Goal: Transaction & Acquisition: Purchase product/service

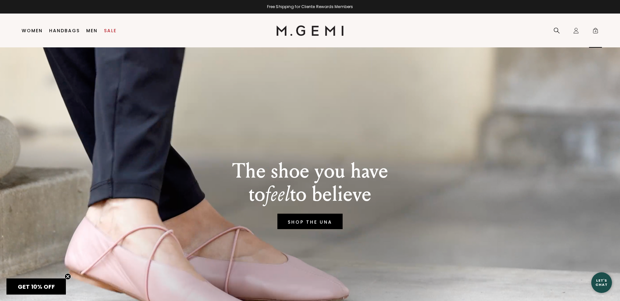
click at [594, 31] on span "4" at bounding box center [595, 32] width 6 height 6
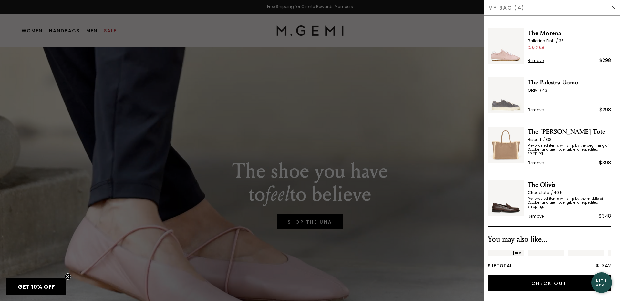
click at [615, 8] on img at bounding box center [613, 7] width 5 height 5
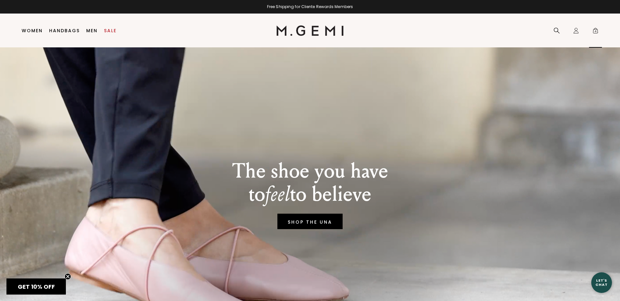
click at [595, 30] on span "4" at bounding box center [595, 32] width 6 height 6
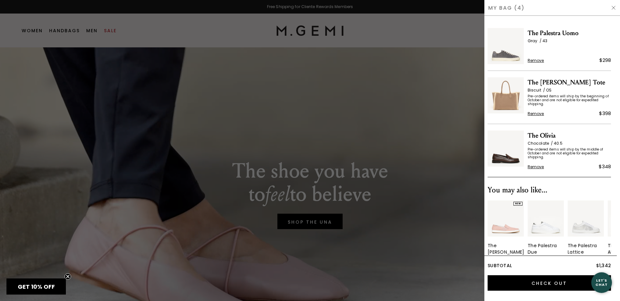
scroll to position [70, 0]
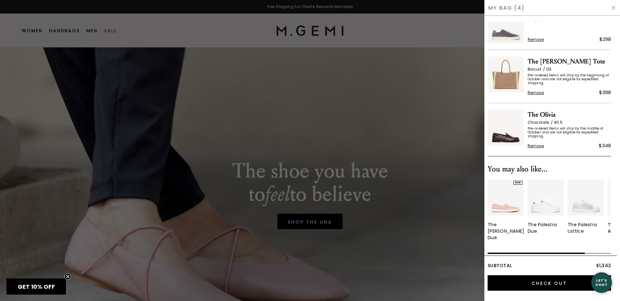
click at [532, 93] on span "Remove" at bounding box center [535, 92] width 16 height 5
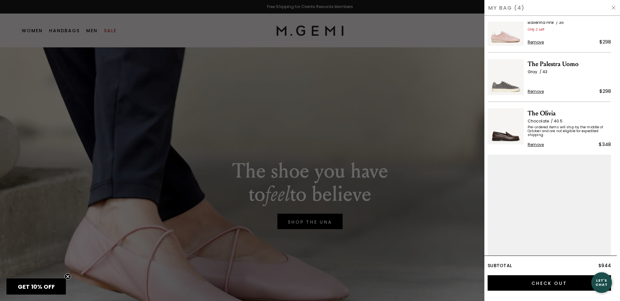
scroll to position [0, 0]
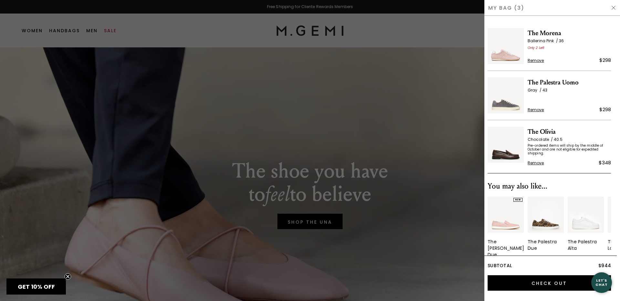
click at [453, 118] on div at bounding box center [310, 150] width 620 height 301
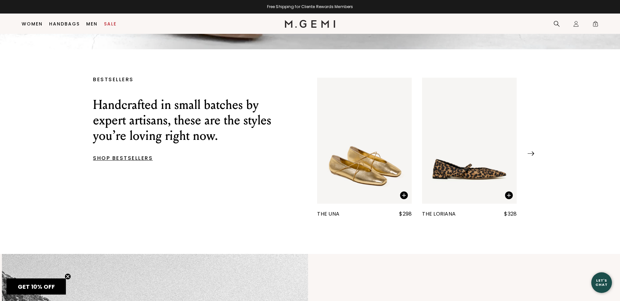
scroll to position [367, 0]
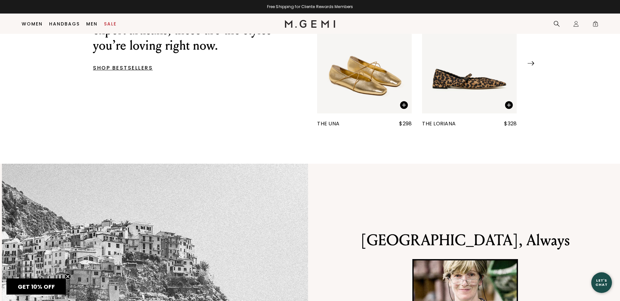
click at [366, 87] on img "1 / 25" at bounding box center [364, 50] width 95 height 126
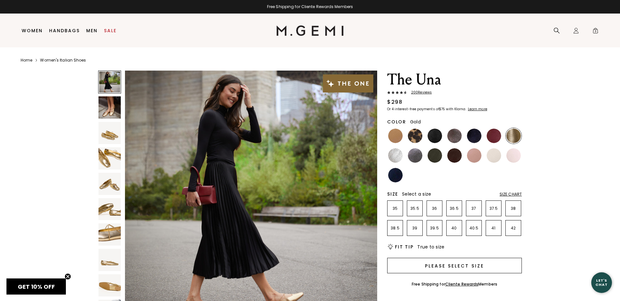
click at [472, 265] on button "Please select size" at bounding box center [454, 265] width 135 height 15
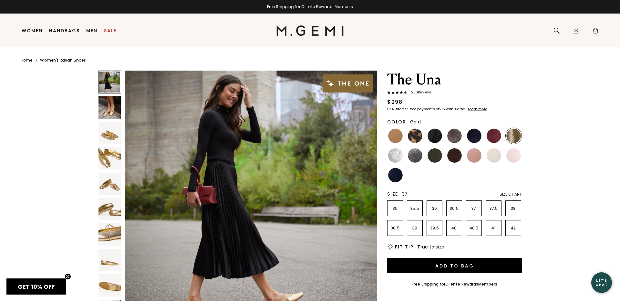
click at [474, 213] on li "37" at bounding box center [474, 209] width 16 height 16
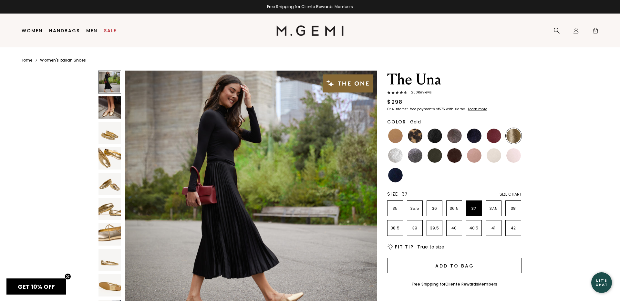
click at [470, 263] on button "Add to Bag" at bounding box center [454, 265] width 135 height 15
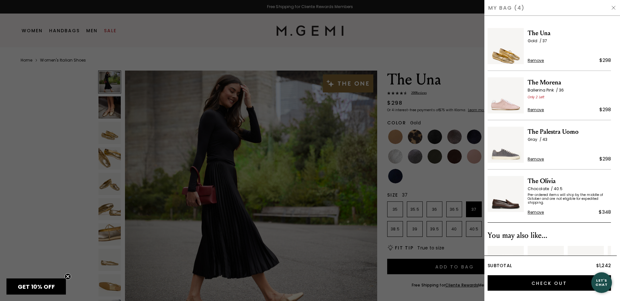
click at [613, 8] on img at bounding box center [613, 7] width 5 height 5
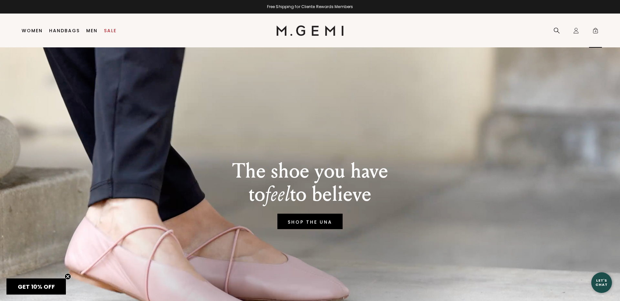
click at [595, 34] on span "4" at bounding box center [595, 32] width 6 height 6
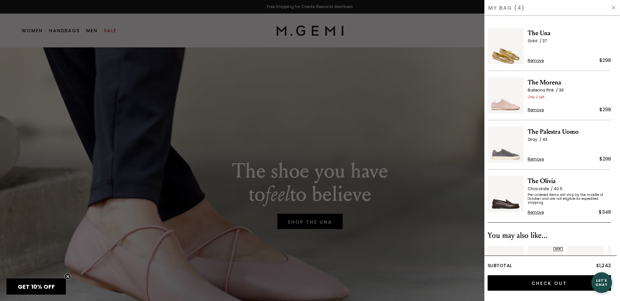
click at [616, 7] on div "My Bag (4)" at bounding box center [552, 8] width 136 height 16
click at [611, 9] on img at bounding box center [613, 7] width 5 height 5
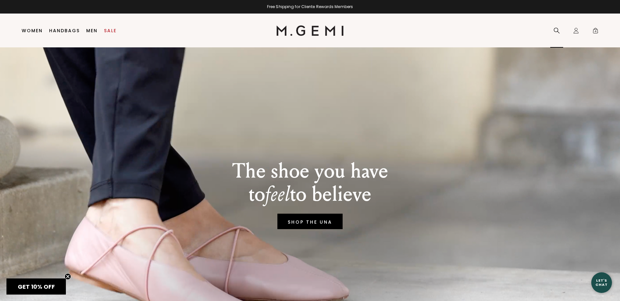
click at [551, 29] on div "Search" at bounding box center [556, 31] width 13 height 34
click at [555, 29] on icon at bounding box center [556, 30] width 6 height 6
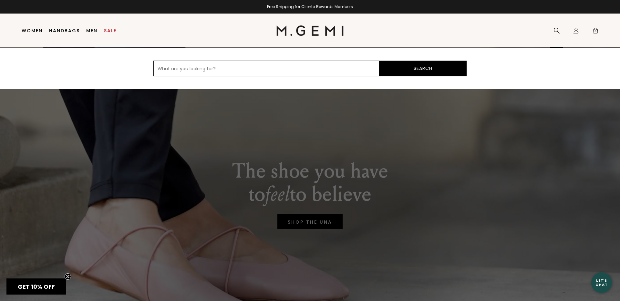
click at [191, 71] on input "text" at bounding box center [266, 68] width 226 height 15
type input "red"
click at [379, 61] on button "Search" at bounding box center [422, 68] width 87 height 15
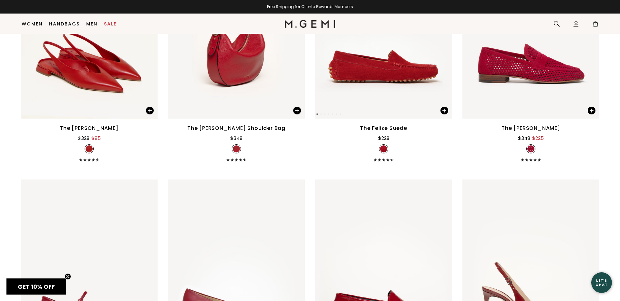
scroll to position [49, 0]
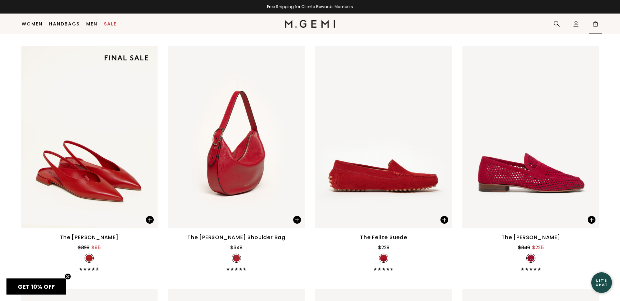
click at [597, 25] on span "4" at bounding box center [595, 25] width 6 height 6
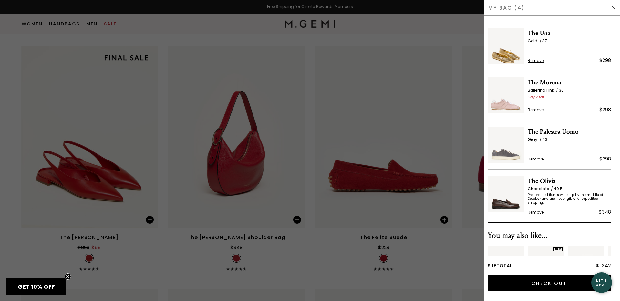
click at [614, 6] on img at bounding box center [613, 7] width 5 height 5
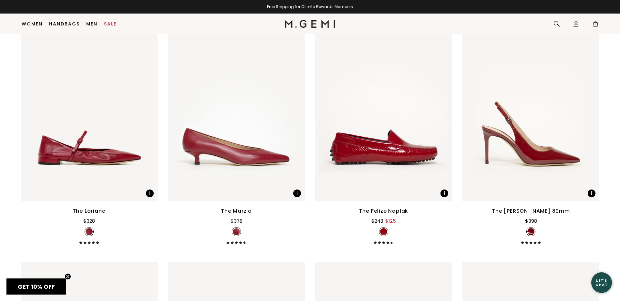
scroll to position [400, 0]
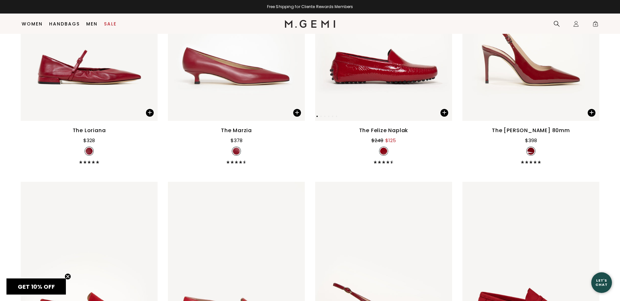
click at [393, 79] on img at bounding box center [383, 29] width 137 height 182
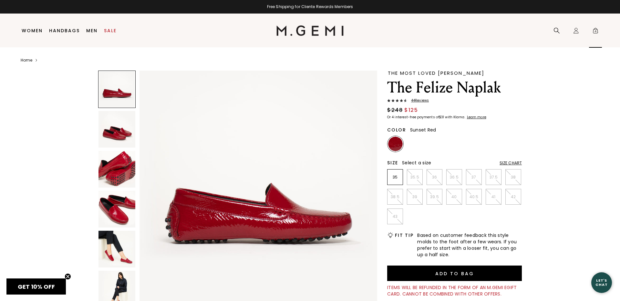
click at [593, 31] on span "4" at bounding box center [595, 32] width 6 height 6
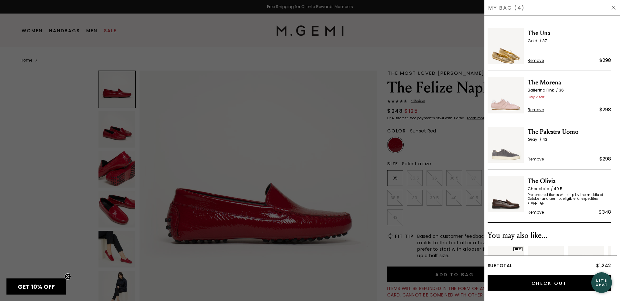
click at [612, 7] on img at bounding box center [613, 7] width 5 height 5
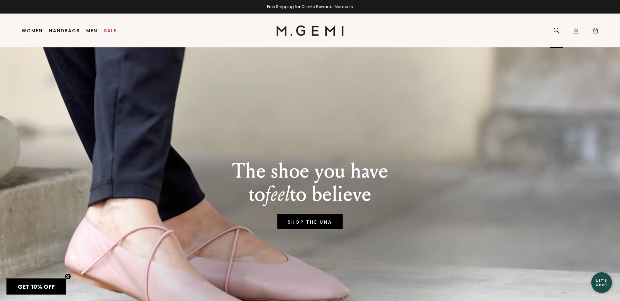
click at [557, 30] on icon at bounding box center [556, 30] width 6 height 6
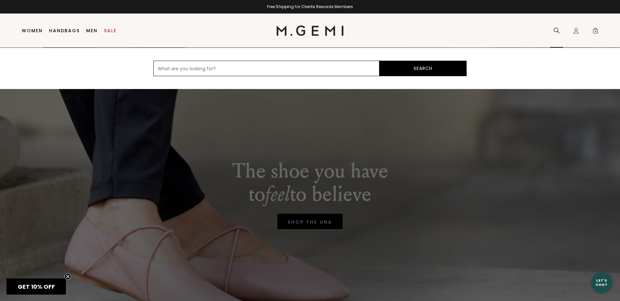
click at [273, 69] on input "text" at bounding box center [266, 68] width 226 height 15
type input "red"
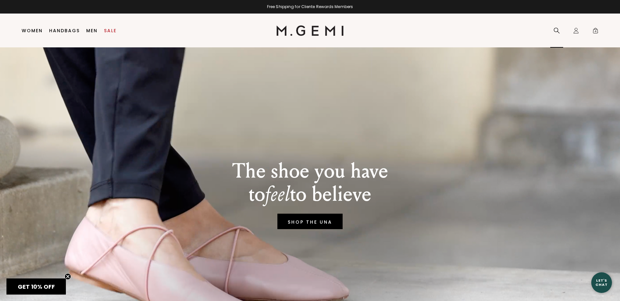
click at [550, 33] on div "Search" at bounding box center [556, 31] width 13 height 34
click at [555, 30] on icon at bounding box center [556, 30] width 6 height 6
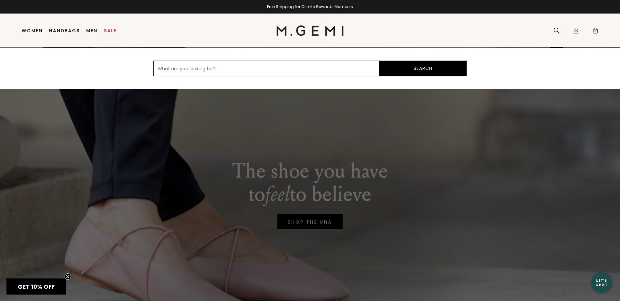
click at [207, 70] on input "text" at bounding box center [266, 68] width 226 height 15
type input "red"
click at [379, 61] on button "Search" at bounding box center [422, 68] width 87 height 15
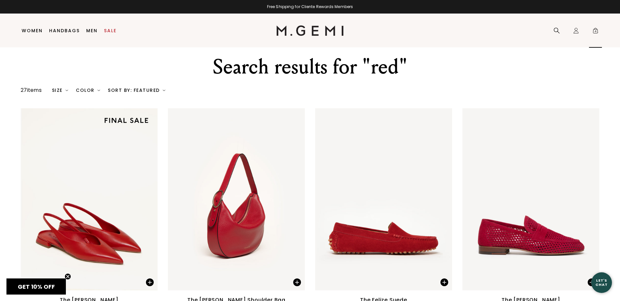
click at [595, 31] on span "4" at bounding box center [595, 32] width 6 height 6
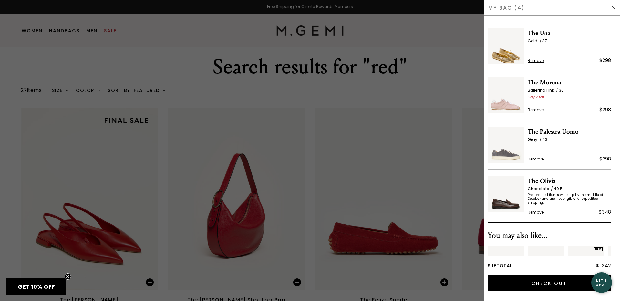
click at [612, 7] on img at bounding box center [613, 7] width 5 height 5
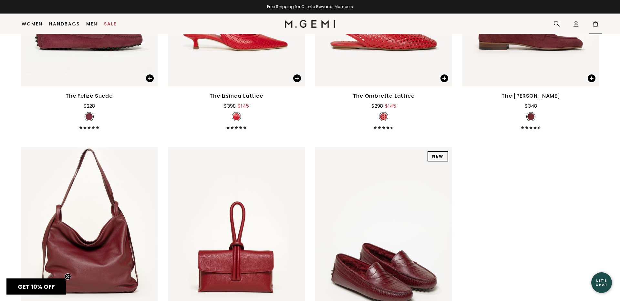
scroll to position [1410, 0]
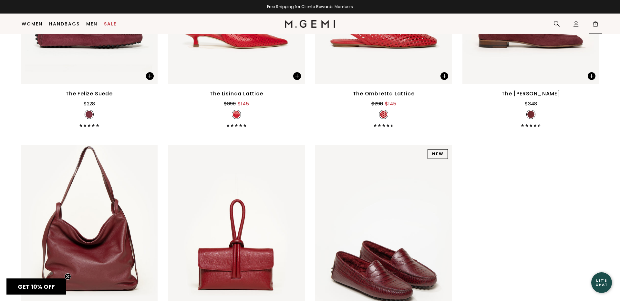
click at [592, 25] on span "4" at bounding box center [595, 25] width 6 height 6
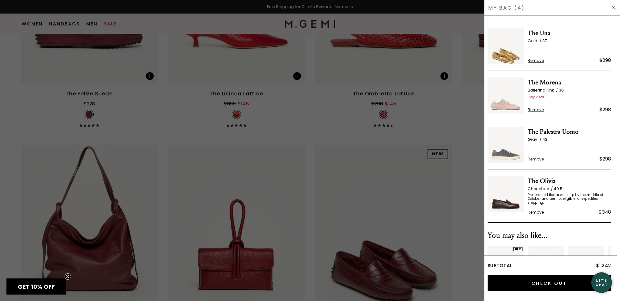
click at [613, 7] on img at bounding box center [613, 7] width 5 height 5
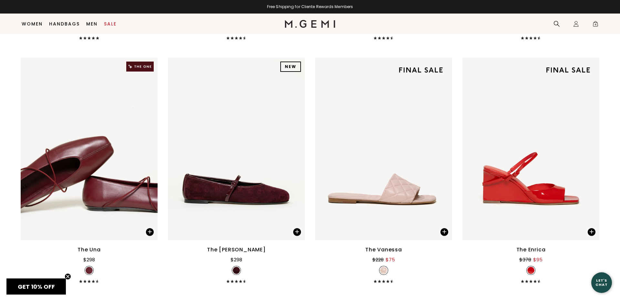
scroll to position [996, 0]
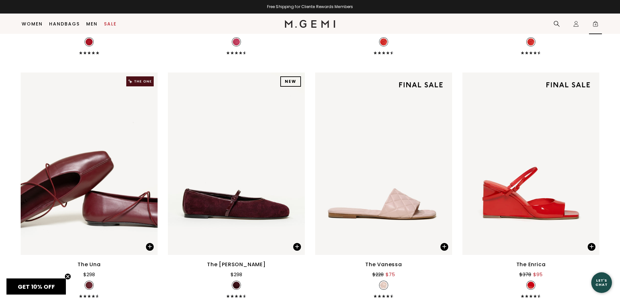
click at [595, 25] on span "4" at bounding box center [595, 25] width 6 height 6
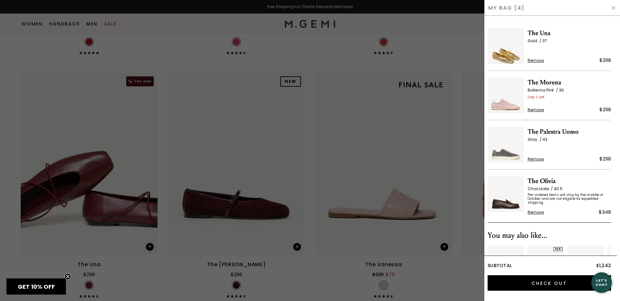
scroll to position [0, 0]
click at [613, 8] on img at bounding box center [613, 7] width 5 height 5
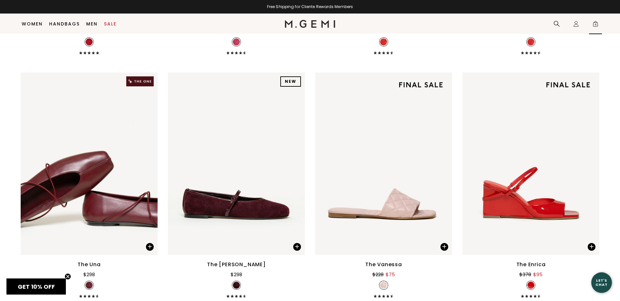
click at [596, 24] on span "4" at bounding box center [595, 25] width 6 height 6
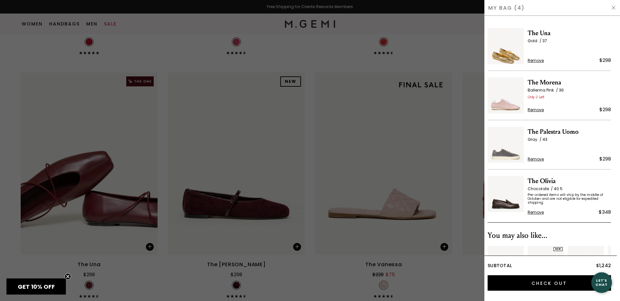
click at [613, 8] on img at bounding box center [613, 7] width 5 height 5
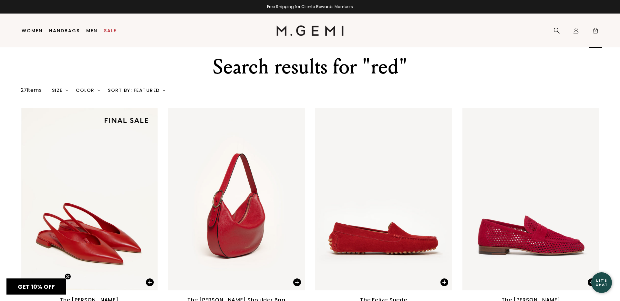
click at [595, 34] on span "4" at bounding box center [595, 32] width 6 height 6
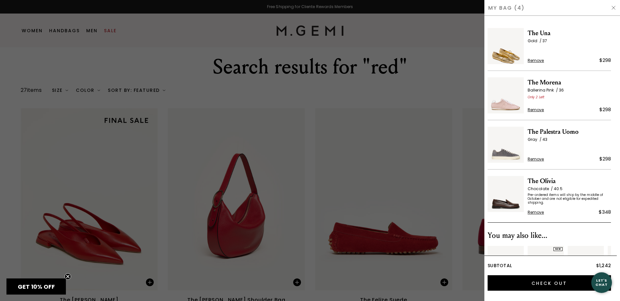
click at [616, 8] on div "My Bag (4)" at bounding box center [552, 8] width 136 height 16
click at [612, 7] on img at bounding box center [613, 7] width 5 height 5
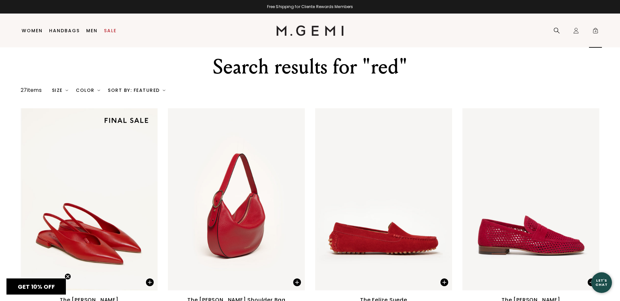
click at [594, 31] on span "4" at bounding box center [595, 32] width 6 height 6
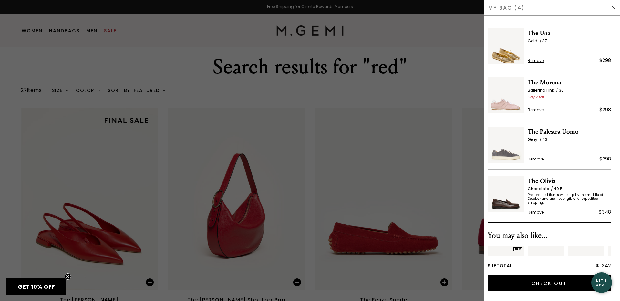
click at [613, 10] on img at bounding box center [613, 7] width 5 height 5
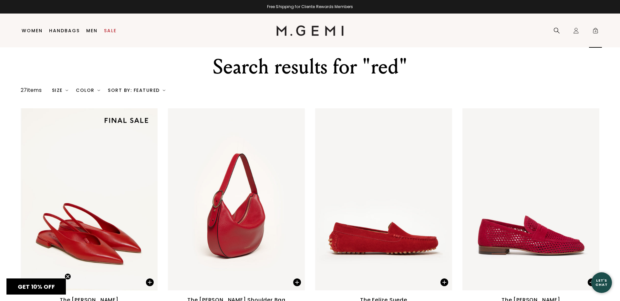
click at [594, 30] on span "4" at bounding box center [595, 32] width 6 height 6
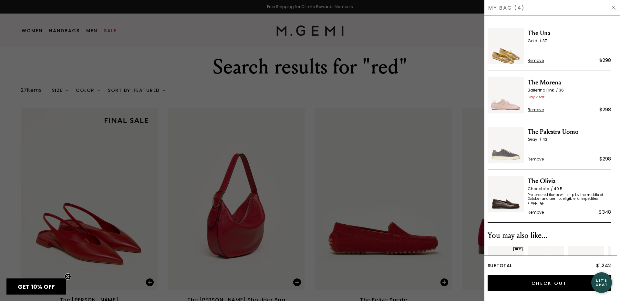
click at [612, 8] on img at bounding box center [613, 7] width 5 height 5
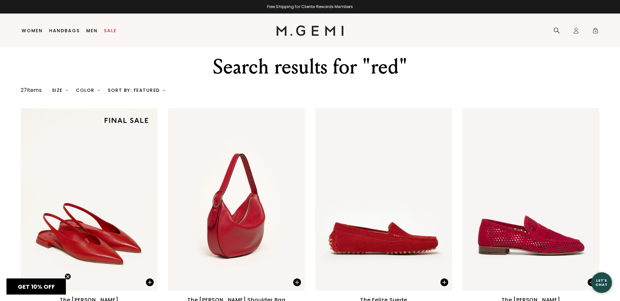
click at [154, 90] on div "Sort By: Featured" at bounding box center [136, 90] width 57 height 5
